Goal: Task Accomplishment & Management: Manage account settings

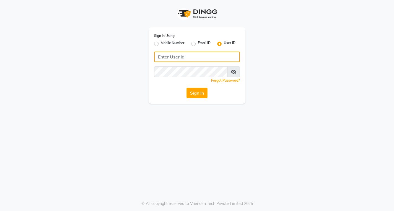
click at [181, 54] on input "Username" at bounding box center [197, 57] width 86 height 11
click at [193, 101] on div "Sign In Using: Mobile Number Email ID User ID Remember me Forgot Password? Sign…" at bounding box center [196, 65] width 97 height 77
click at [193, 95] on button "Sign In" at bounding box center [196, 93] width 21 height 11
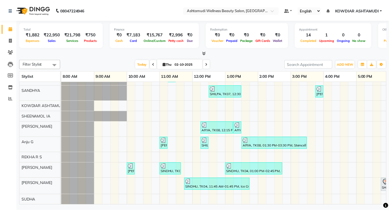
scroll to position [0, 103]
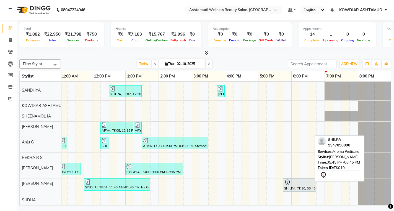
click at [306, 180] on div at bounding box center [299, 183] width 31 height 7
select select "7"
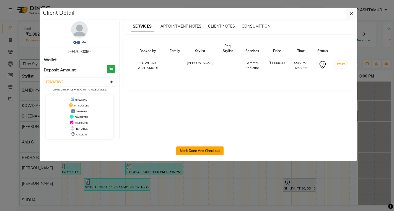
click at [212, 151] on button "Mark Done And Checkout" at bounding box center [199, 151] width 47 height 9
select select "service"
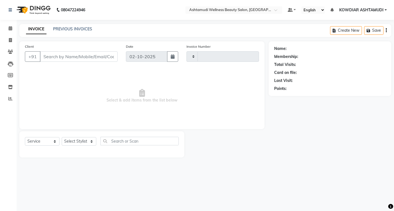
type input "2571"
select select "4668"
type input "9947090090"
select select "75615"
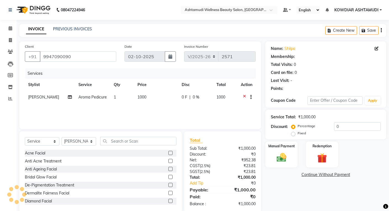
select select "1: Object"
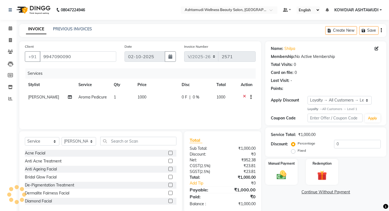
scroll to position [10, 0]
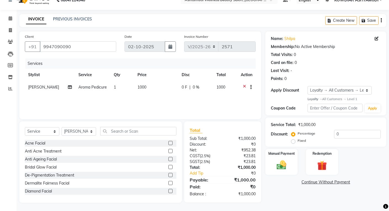
click at [101, 87] on span "Aroma Pedicure" at bounding box center [92, 87] width 28 height 5
select select "75615"
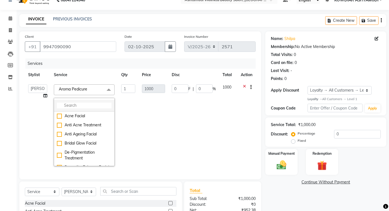
click at [101, 103] on input "multiselect-search" at bounding box center [84, 106] width 55 height 6
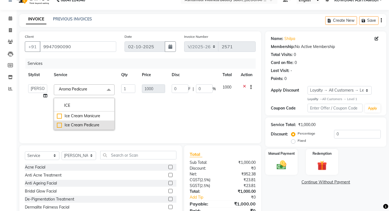
type input "ICE"
click at [93, 123] on div "Ice Cream Pedicure" at bounding box center [84, 125] width 55 height 6
checkbox input "true"
type input "1400"
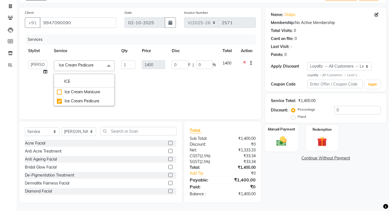
click at [279, 136] on img at bounding box center [281, 142] width 17 height 12
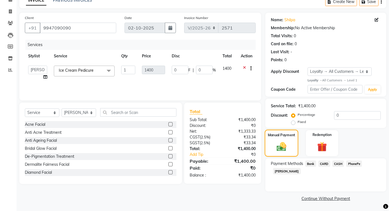
scroll to position [29, 0]
click at [357, 163] on span "PhonePe" at bounding box center [355, 164] width 16 height 6
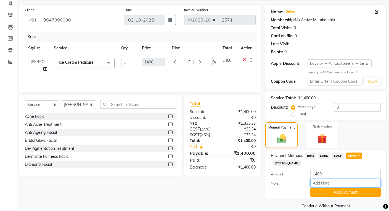
click at [348, 179] on input "Note:" at bounding box center [346, 183] width 70 height 9
type input "REKHA"
click at [354, 188] on button "Add Payment" at bounding box center [346, 192] width 70 height 9
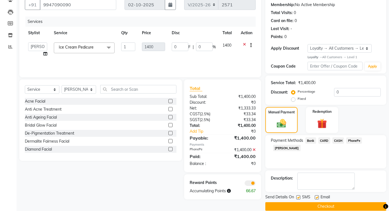
scroll to position [60, 0]
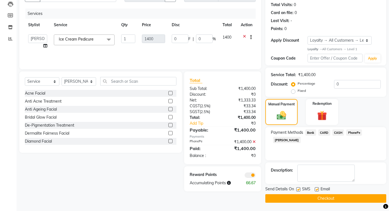
click at [348, 198] on button "Checkout" at bounding box center [326, 199] width 121 height 9
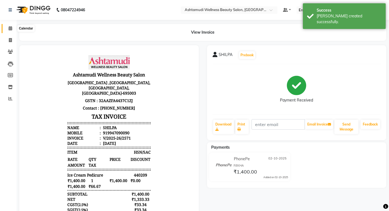
click at [11, 28] on icon at bounding box center [11, 28] width 4 height 4
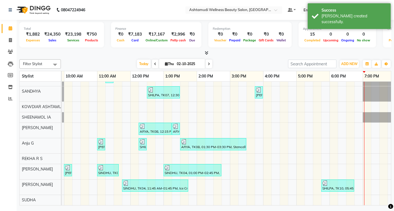
scroll to position [0, 103]
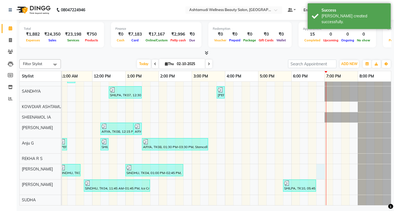
click at [314, 165] on div "Sindhu, TK01, 10:15 AM-01:55 PM, Root Touch-Up ([MEDICAL_DATA] Free),Hair Spa,S…" at bounding box center [174, 132] width 431 height 147
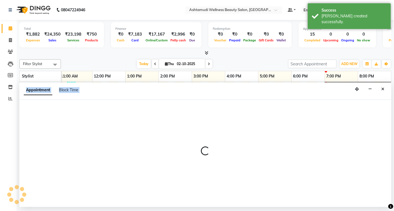
click at [314, 165] on div at bounding box center [204, 153] width 371 height 107
select select "41198"
select select "1125"
select select "tentative"
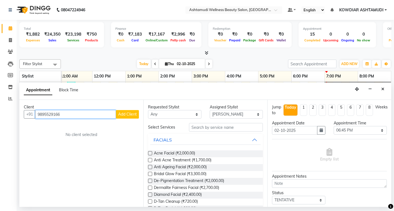
type input "9895529166"
click at [122, 115] on span "Add Client" at bounding box center [127, 114] width 19 height 5
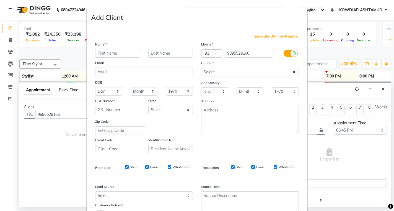
click at [103, 53] on input "text" at bounding box center [117, 53] width 45 height 9
type input "[PERSON_NAME]"
click at [122, 196] on select "Select Walk-in Referral Internet Friend Word of Mouth Advertisement Facebook Ju…" at bounding box center [144, 196] width 98 height 9
select select "31538"
click at [95, 192] on select "Select Walk-in Referral Internet Friend Word of Mouth Advertisement Facebook Ju…" at bounding box center [144, 196] width 98 height 9
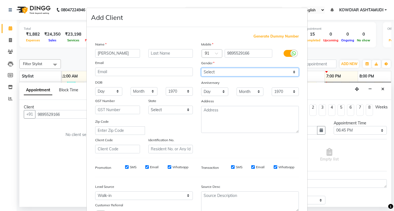
click at [217, 72] on select "Select [DEMOGRAPHIC_DATA] [DEMOGRAPHIC_DATA] Other Prefer Not To Say" at bounding box center [250, 72] width 98 height 9
select select "[DEMOGRAPHIC_DATA]"
click at [201, 68] on select "Select [DEMOGRAPHIC_DATA] [DEMOGRAPHIC_DATA] Other Prefer Not To Say" at bounding box center [250, 72] width 98 height 9
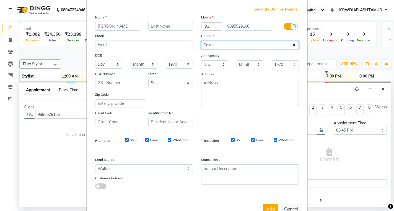
scroll to position [44, 0]
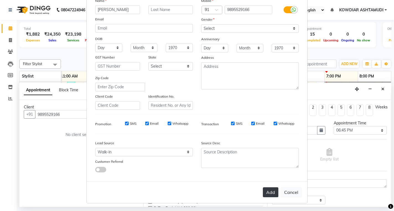
click at [264, 190] on button "Add" at bounding box center [270, 193] width 15 height 10
select select
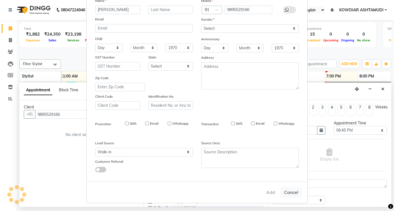
select select
checkbox input "false"
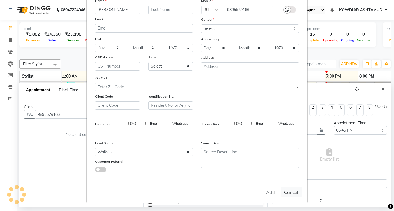
checkbox input "false"
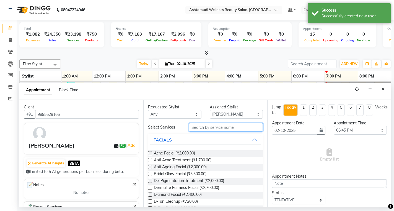
click at [230, 127] on input "text" at bounding box center [226, 127] width 74 height 9
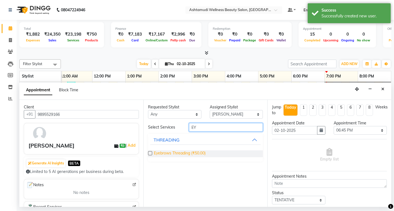
type input "EY"
click at [182, 154] on span "Eyebrows Threading (₹50.00)" at bounding box center [180, 154] width 52 height 7
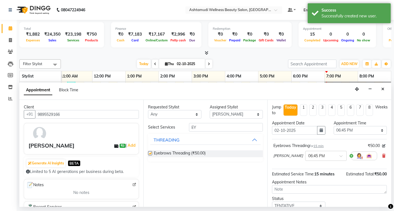
checkbox input "false"
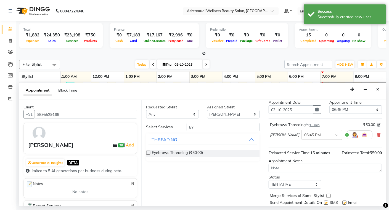
scroll to position [38, 0]
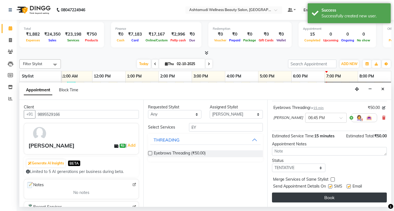
click at [284, 200] on button "Book" at bounding box center [329, 198] width 115 height 10
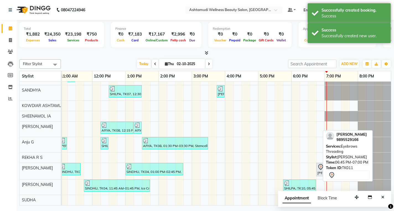
click at [316, 171] on div "[PERSON_NAME], TK11, 06:45 PM-07:00 PM, Eyebrows Threading" at bounding box center [319, 170] width 7 height 12
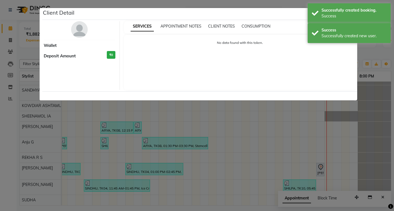
select select "7"
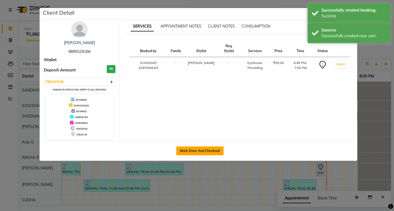
click at [201, 151] on button "Mark Done And Checkout" at bounding box center [199, 151] width 47 height 9
select select "service"
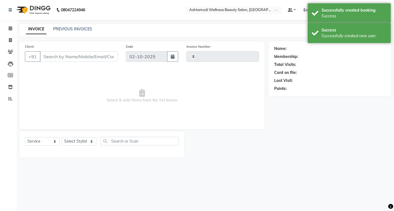
type input "2572"
select select "4668"
type input "9895529166"
select select "41198"
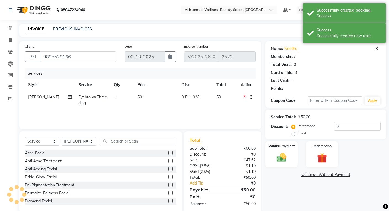
select select "1: Object"
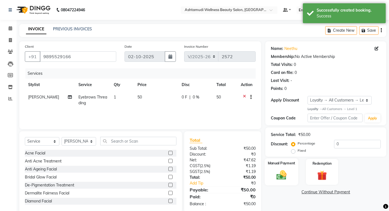
click at [284, 169] on div "Manual Payment" at bounding box center [282, 172] width 34 height 27
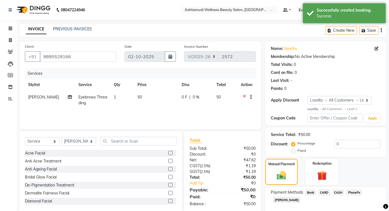
click at [355, 192] on span "PhonePe" at bounding box center [355, 193] width 16 height 6
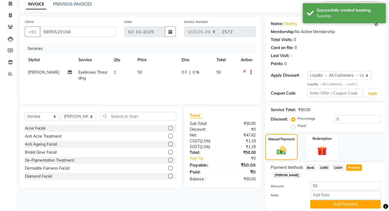
scroll to position [37, 0]
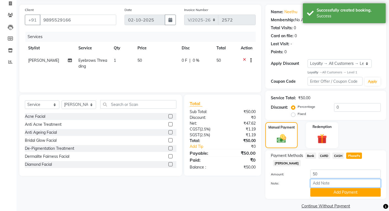
click at [345, 179] on input "Note:" at bounding box center [346, 183] width 70 height 9
type input "REKHA"
click at [344, 188] on button "Add Payment" at bounding box center [346, 192] width 70 height 9
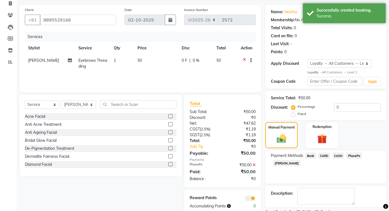
scroll to position [60, 0]
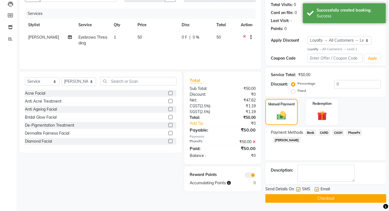
click at [342, 198] on button "Checkout" at bounding box center [326, 199] width 121 height 9
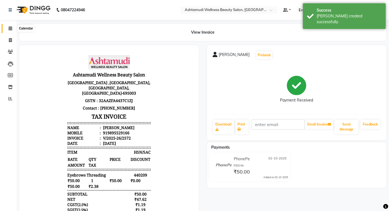
click at [9, 28] on icon at bounding box center [11, 28] width 4 height 4
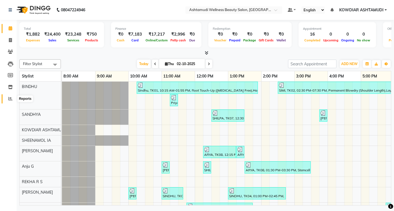
click at [10, 99] on icon at bounding box center [10, 99] width 4 height 4
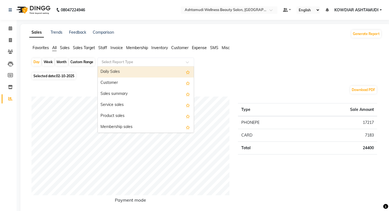
click at [124, 58] on div "Select Report Type" at bounding box center [146, 62] width 97 height 9
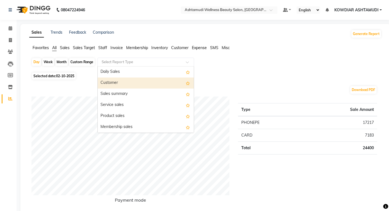
click at [124, 87] on div "Customer" at bounding box center [146, 83] width 96 height 11
select select "full_report"
select select "csv"
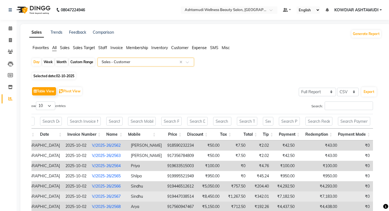
scroll to position [82, 0]
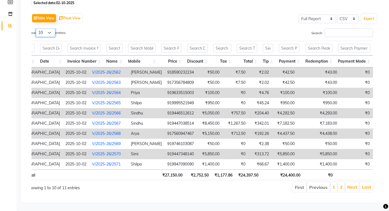
click at [46, 28] on select "10 25 50 100" at bounding box center [45, 32] width 19 height 9
select select "25"
click at [37, 28] on select "10 25 50 100" at bounding box center [45, 32] width 19 height 9
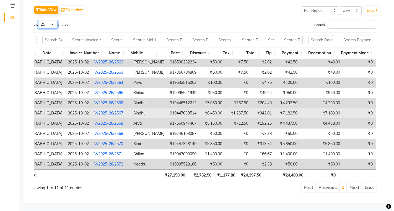
scroll to position [0, 73]
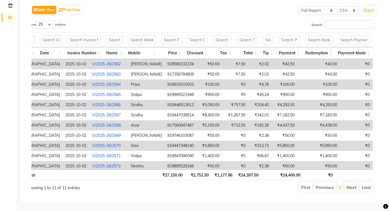
click at [94, 105] on link "V/2025-26/2566" at bounding box center [106, 105] width 29 height 5
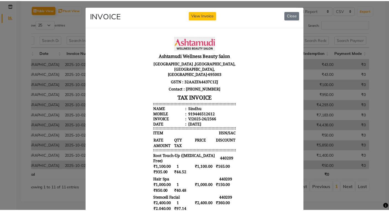
scroll to position [0, 0]
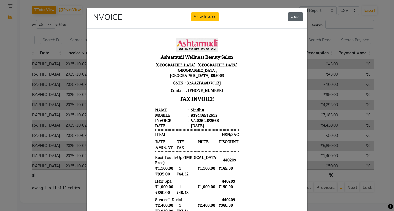
click at [290, 16] on button "Close" at bounding box center [295, 16] width 15 height 9
